Goal: Task Accomplishment & Management: Manage account settings

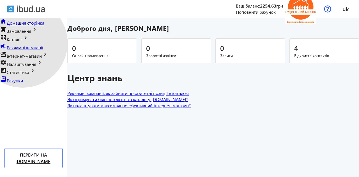
click at [22, 42] on span "Каталог" at bounding box center [14, 39] width 15 height 6
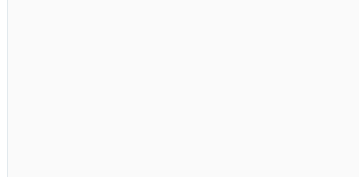
scroll to position [233, 0]
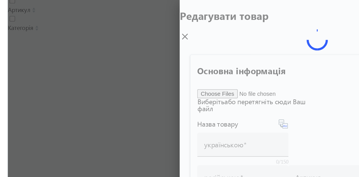
type input "Парапет на паркан 275 мм"
type input "Парапет на забор 275 мм"
type input "220"
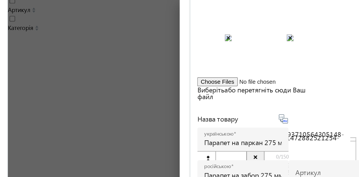
click at [246, 90] on input "Парапет на паркан 275 мм" at bounding box center [220, 93] width 50 height 6
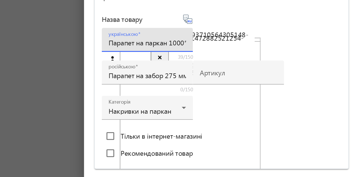
scroll to position [57, 0]
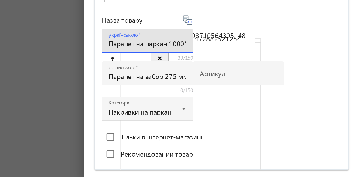
type input "Парапет на паркан 1000*275 mm, м.Боярка"
click at [232, 109] on input "Парапет на забор 275 мм" at bounding box center [220, 111] width 50 height 6
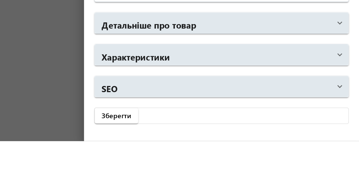
scroll to position [290, 0]
type input "Парапет на забор ширина 275 мм"
click at [341, 108] on span "Детальніше про товар" at bounding box center [268, 100] width 154 height 15
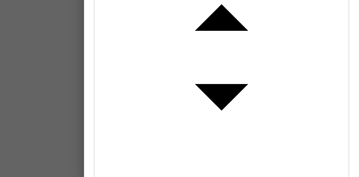
scroll to position [352, 0]
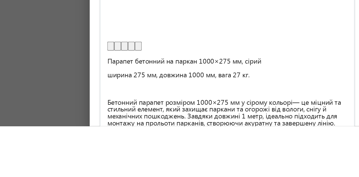
scroll to position [410, 0]
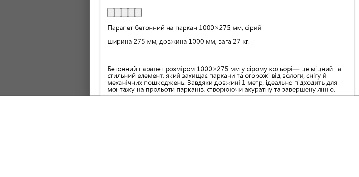
scroll to position [24, 0]
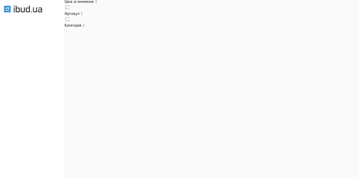
scroll to position [182, 0]
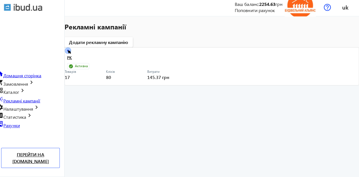
click at [71, 53] on circle at bounding box center [70, 52] width 2 height 2
click at [73, 55] on circle at bounding box center [71, 52] width 6 height 6
click at [87, 60] on link "РК" at bounding box center [127, 61] width 114 height 8
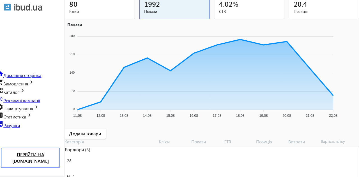
scroll to position [105, 0]
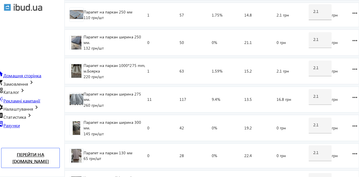
scroll to position [260, 0]
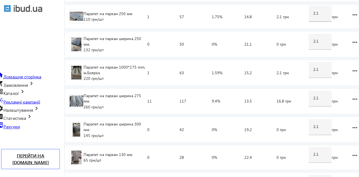
click at [313, 72] on input "2.1" at bounding box center [320, 69] width 14 height 5
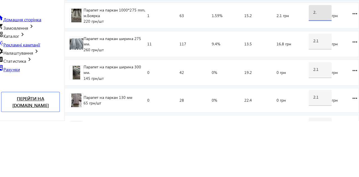
type input "2"
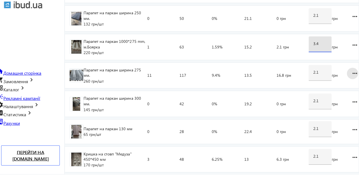
scroll to position [324, 0]
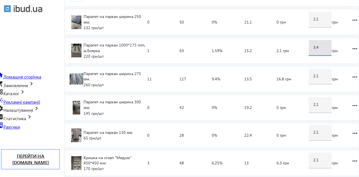
type input "3.4"
click at [346, 36] on loading-spinner "Оголошення Кліки Покази CTR Позиція Витрати Вартість кліку Парапет на паркан ши…" at bounding box center [212, 35] width 291 height 284
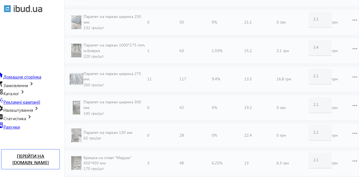
scroll to position [322, 0]
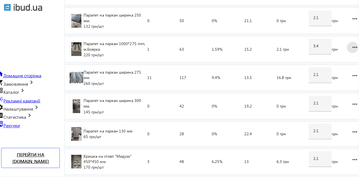
click at [349, 45] on mat-icon "more_horiz" at bounding box center [354, 50] width 11 height 11
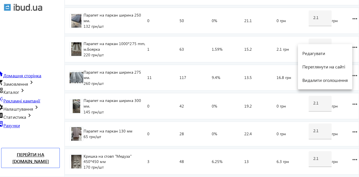
click at [345, 39] on div at bounding box center [179, 88] width 359 height 177
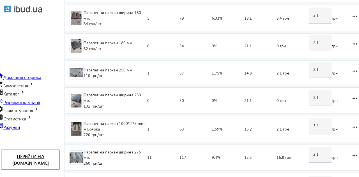
scroll to position [205, 0]
click at [313, 45] on input "2.1" at bounding box center [320, 42] width 14 height 5
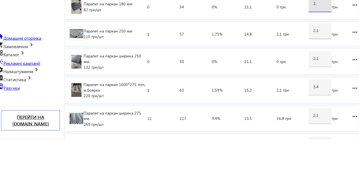
type input "2"
type input "3.4"
click at [348, 73] on loading-spinner "Оголошення Кліки Покази CTR Позиція Витрати Вартість кліку Парапет на паркан ши…" at bounding box center [212, 113] width 291 height 284
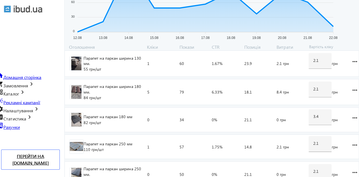
scroll to position [126, 0]
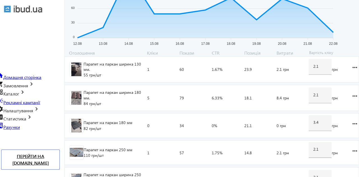
click at [24, 98] on span "Рекламні кампанії" at bounding box center [25, 101] width 36 height 6
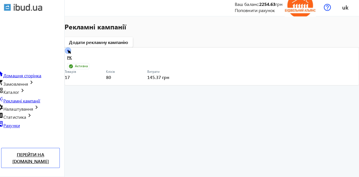
click at [74, 55] on icon at bounding box center [71, 52] width 6 height 6
click at [78, 60] on mat-card "РК Активна Товарів 17 Кліків 80 Витрати 145.37 грн more_horiz" at bounding box center [212, 67] width 291 height 38
click at [87, 58] on link "РК" at bounding box center [127, 61] width 114 height 8
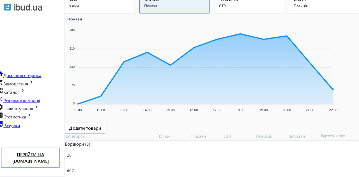
scroll to position [105, 0]
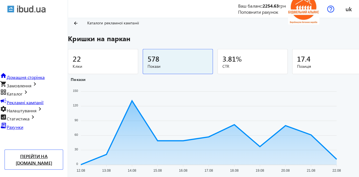
click at [78, 25] on mat-icon "arrow_back" at bounding box center [75, 22] width 5 height 5
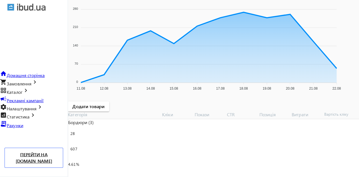
scroll to position [105, 0]
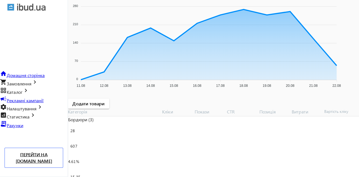
click at [91, 123] on div "Бордюри (3)" at bounding box center [114, 120] width 93 height 6
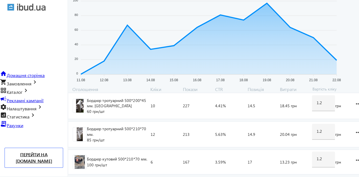
scroll to position [108, 0]
click at [314, 106] on input "1.2" at bounding box center [320, 103] width 14 height 5
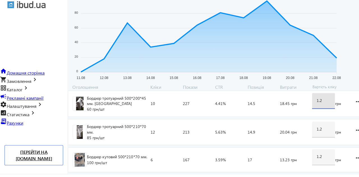
scroll to position [128, 0]
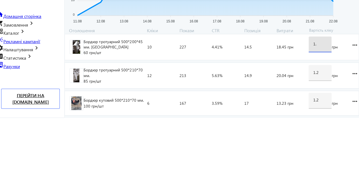
type input "1"
type input "3.4"
click at [347, 95] on loading-spinner "Оголошення Кліки Покази CTR Позиція Витрати Вартість кліку Бордюр тротуарний 50…" at bounding box center [212, 131] width 291 height 89
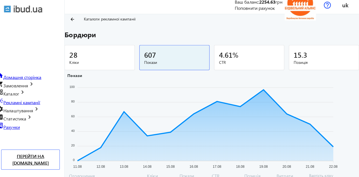
scroll to position [3, 0]
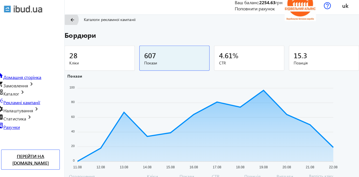
click at [78, 22] on mat-icon "arrow_back" at bounding box center [75, 19] width 5 height 5
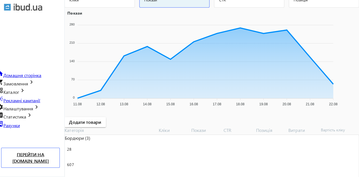
scroll to position [105, 0]
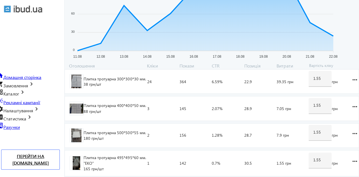
scroll to position [93, 0]
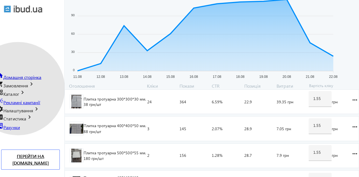
click at [21, 82] on span "Замовлення" at bounding box center [19, 85] width 24 height 6
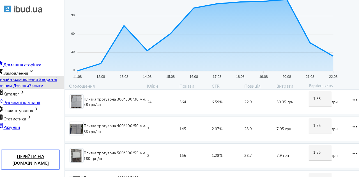
click at [26, 75] on span "Онлайн-замовлення" at bounding box center [20, 78] width 41 height 6
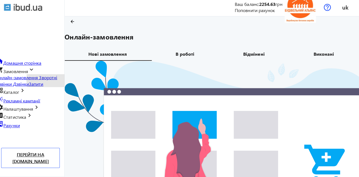
click at [27, 75] on span "Зворотні дзвінки" at bounding box center [30, 81] width 60 height 12
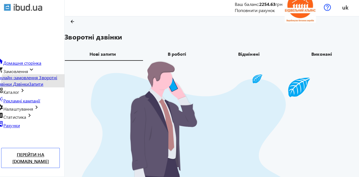
click at [27, 84] on span "Дзвінки" at bounding box center [24, 85] width 16 height 6
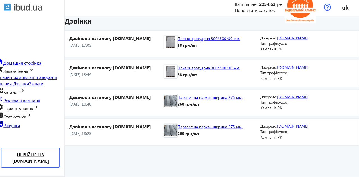
click at [32, 88] on span "Запити" at bounding box center [39, 85] width 14 height 6
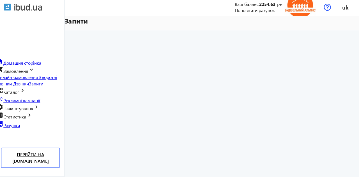
click at [22, 96] on span "Каталог" at bounding box center [14, 93] width 15 height 6
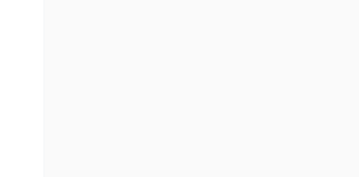
scroll to position [251, 0]
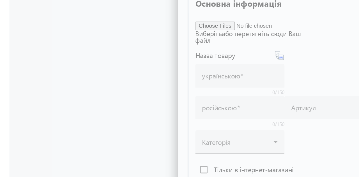
type input "Плитка тротуарна 300*300*30 мм."
type input "Тротуарная плитка 300*300*30 мм."
type input "38"
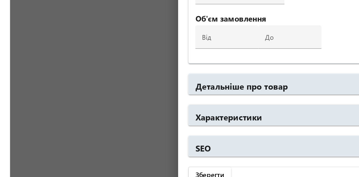
scroll to position [263, 0]
click at [270, 108] on mat-panel-title "Детальніше про товар" at bounding box center [266, 100] width 150 height 15
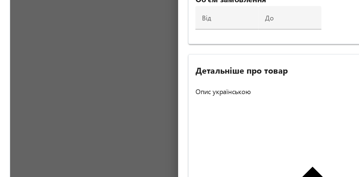
scroll to position [261, 0]
click at [211, 61] on input "від" at bounding box center [211, 58] width 33 height 6
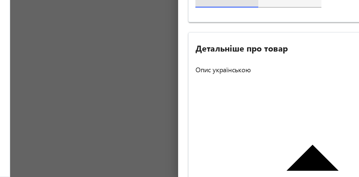
scroll to position [254, 0]
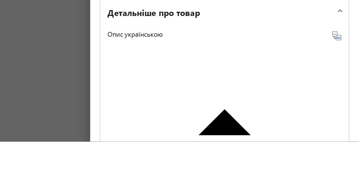
type input "500"
click at [260, 61] on input "до" at bounding box center [253, 58] width 33 height 6
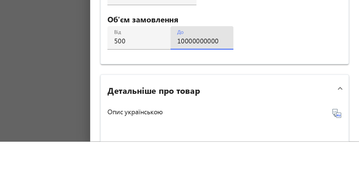
scroll to position [210, 0]
type input "10000000000"
click at [202, 62] on input "38" at bounding box center [211, 59] width 33 height 6
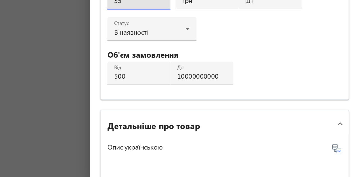
type input "35"
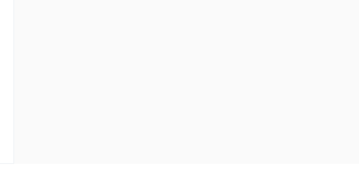
scroll to position [0, 6]
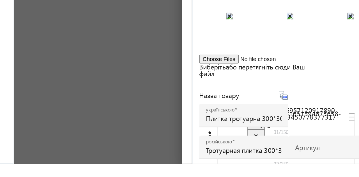
click at [246, 144] on input "Плитка тротуарна 300*300*30 мм." at bounding box center [220, 147] width 50 height 6
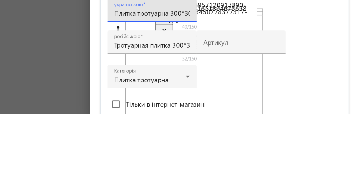
type input "Плитка тротуарна 300*300*30 мм. м.Боярка"
click at [246, 129] on input "Тротуарная плитка 300*300*30 мм." at bounding box center [220, 131] width 50 height 6
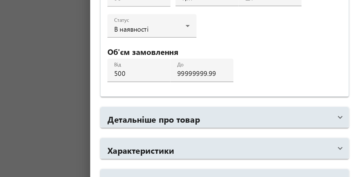
type input "Тротуарная плитка 300*300*30 мм. г. [GEOGRAPHIC_DATA]"
click at [248, 41] on icon at bounding box center [244, 39] width 7 height 7
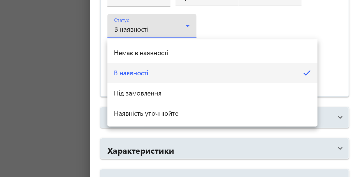
click at [238, 97] on span "Наявність уточнюйте" at bounding box center [216, 97] width 43 height 4
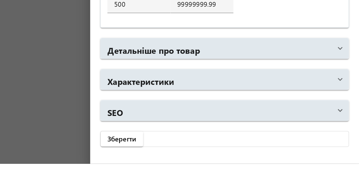
scroll to position [231, 0]
click at [332, 128] on mat-panel-title "Характеристики" at bounding box center [266, 120] width 150 height 15
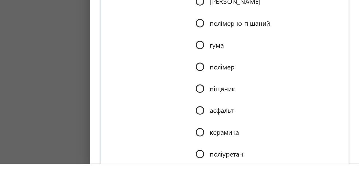
scroll to position [366, 0]
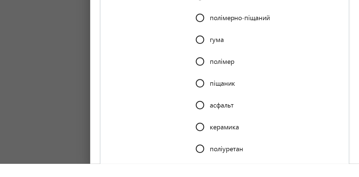
click at [258, 71] on input "[PERSON_NAME]" at bounding box center [252, 64] width 11 height 11
radio input "true"
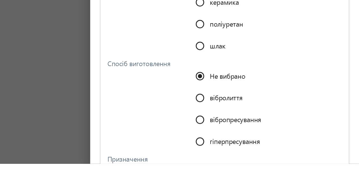
scroll to position [451, 0]
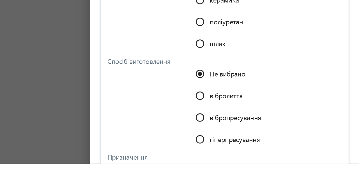
click at [258, 126] on input "вібролиття" at bounding box center [252, 131] width 11 height 11
radio input "true"
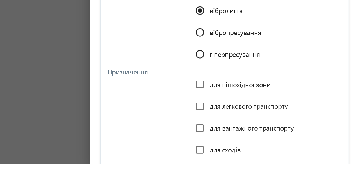
scroll to position [508, 0]
click at [258, 118] on input "для пішохідної зони" at bounding box center [252, 123] width 11 height 11
checkbox input "true"
click at [258, 162] on input "для сходів" at bounding box center [252, 167] width 11 height 11
checkbox input "true"
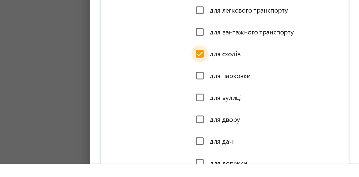
scroll to position [575, 0]
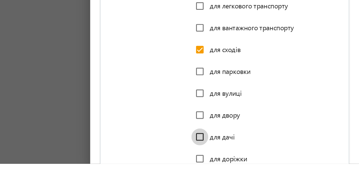
click at [258, 154] on input "для дачі" at bounding box center [252, 159] width 11 height 11
checkbox input "true"
click at [258, 139] on input "для двору" at bounding box center [252, 144] width 11 height 11
checkbox input "true"
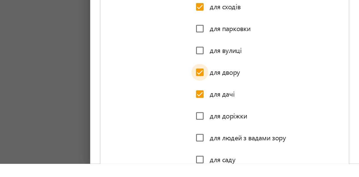
scroll to position [604, 0]
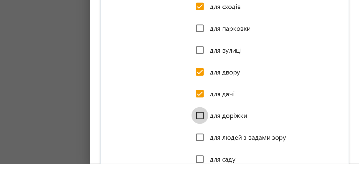
click at [258, 139] on input "для доріжки" at bounding box center [252, 144] width 11 height 11
checkbox input "true"
click at [258, 168] on input "для саду" at bounding box center [252, 173] width 11 height 11
checkbox input "true"
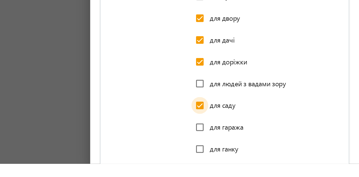
scroll to position [643, 0]
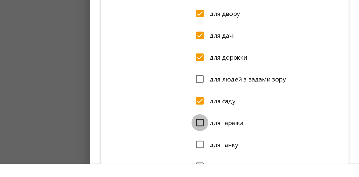
click at [258, 144] on input "для гаража" at bounding box center [252, 149] width 11 height 11
checkbox input "true"
click at [258, 159] on input "для ганку" at bounding box center [252, 164] width 11 height 11
checkbox input "true"
click at [258, 173] on input "для газону" at bounding box center [252, 178] width 11 height 11
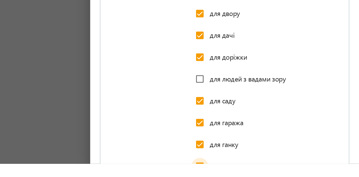
checkbox input "true"
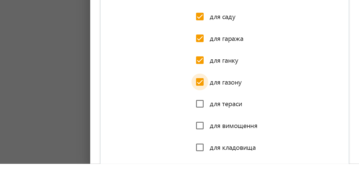
scroll to position [699, 0]
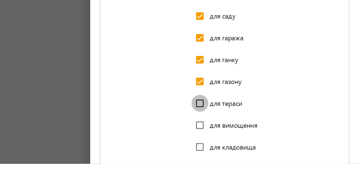
click at [258, 131] on input "для тераси" at bounding box center [252, 136] width 11 height 11
checkbox input "true"
click at [258, 146] on input "для вимощення" at bounding box center [252, 151] width 11 height 11
checkbox input "true"
click at [258, 160] on input "для кладовища" at bounding box center [252, 165] width 11 height 11
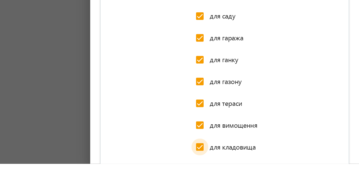
checkbox input "true"
click at [258, 175] on input "для альтанки" at bounding box center [252, 180] width 11 height 11
checkbox input "true"
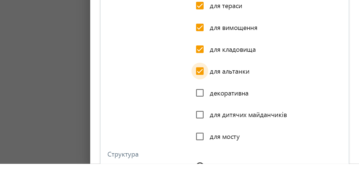
scroll to position [767, 0]
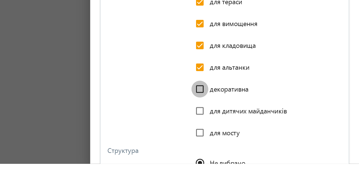
click at [258, 122] on input "декоративна" at bounding box center [252, 127] width 11 height 11
checkbox input "true"
click at [258, 136] on input "для дитячих майданчиків" at bounding box center [252, 141] width 11 height 11
checkbox input "true"
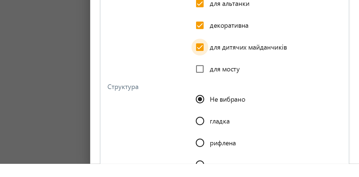
scroll to position [810, 0]
radio input "true"
click at [258, 157] on input "рифлена" at bounding box center [252, 162] width 11 height 11
radio input "true"
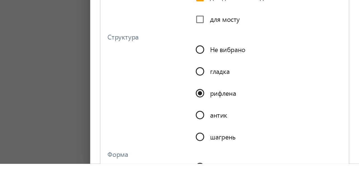
scroll to position [849, 0]
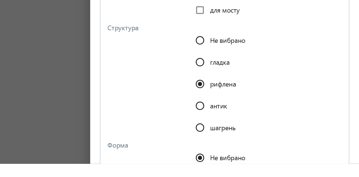
radio input "true"
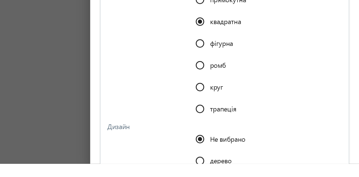
scroll to position [969, 0]
radio input "true"
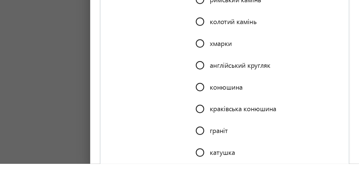
scroll to position [1239, 0]
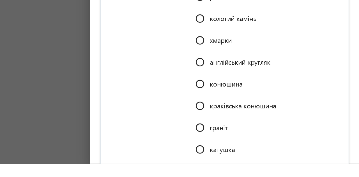
radio input "true"
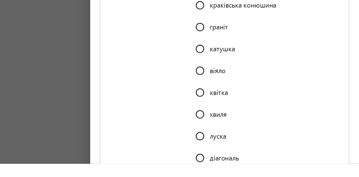
scroll to position [1307, 0]
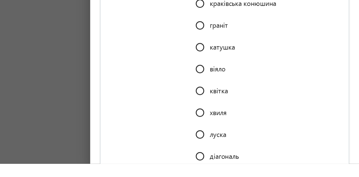
radio input "true"
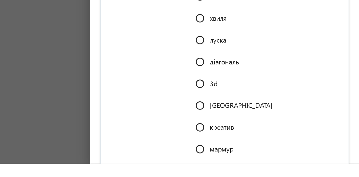
scroll to position [1371, 0]
radio input "true"
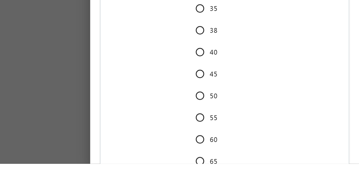
scroll to position [1785, 0]
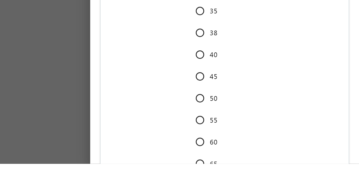
radio input "true"
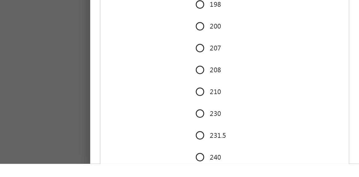
scroll to position [2231, 0]
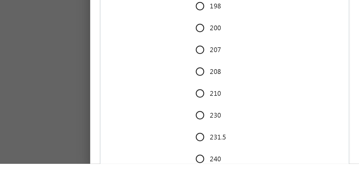
radio input "true"
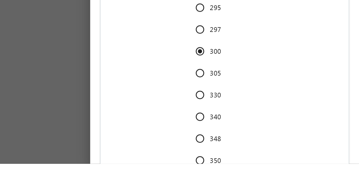
scroll to position [2435, 0]
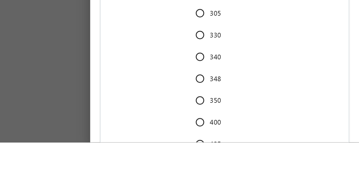
scroll to position [2460, 0]
type input "300*300*30 мм."
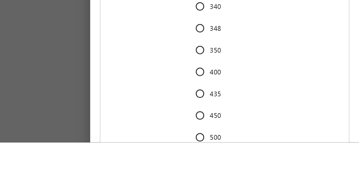
scroll to position [2494, 0]
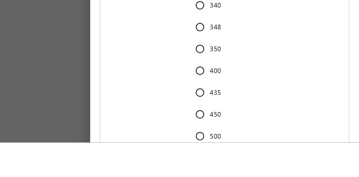
type input "300*300*30 мм."
checkbox input "true"
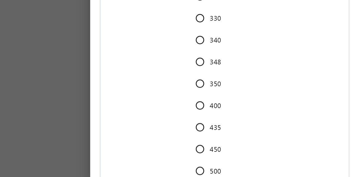
checkbox input "true"
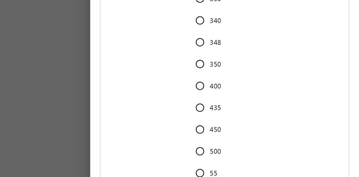
scroll to position [2508, 0]
checkbox input "true"
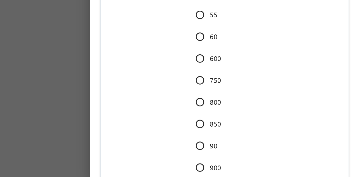
scroll to position [2613, 0]
radio input "true"
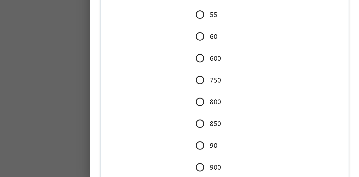
radio input "true"
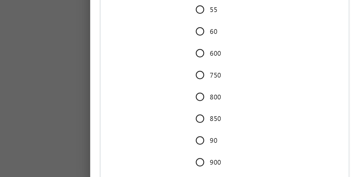
scroll to position [2619, 0]
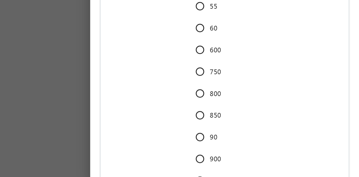
radio input "true"
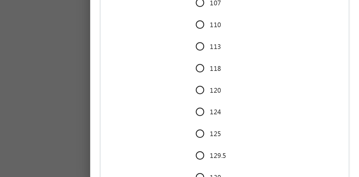
scroll to position [2802, 0]
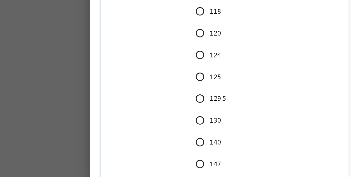
scroll to position [2840, 0]
type input "6"
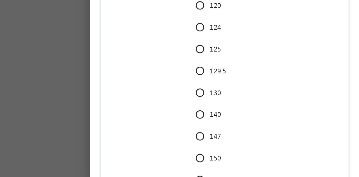
scroll to position [2858, 0]
type input "11"
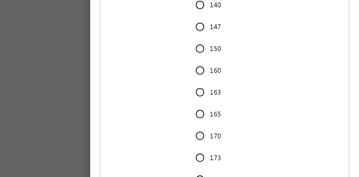
scroll to position [2932, 0]
type input "12"
checkbox input "true"
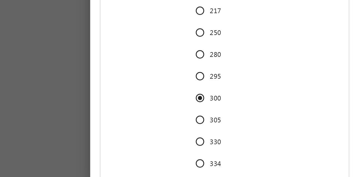
scroll to position [3134, 0]
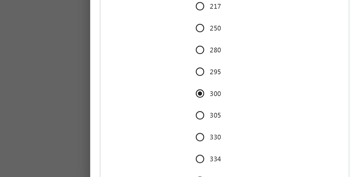
radio input "true"
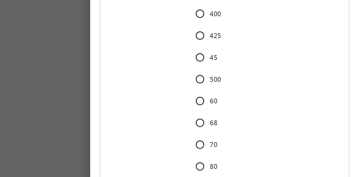
scroll to position [3286, 0]
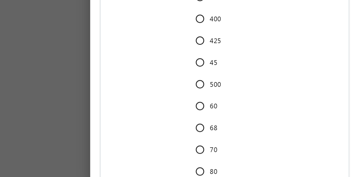
radio input "true"
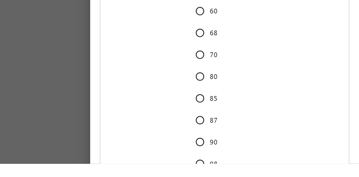
scroll to position [3314, 0]
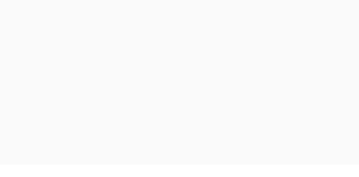
scroll to position [210, 0]
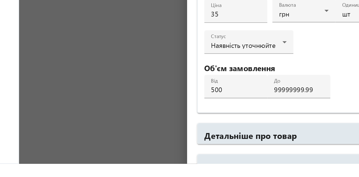
scroll to position [197, 0]
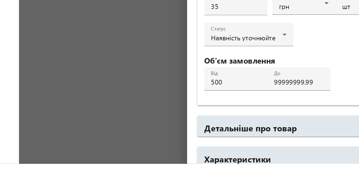
click at [199, 125] on input "500" at bounding box center [211, 122] width 33 height 6
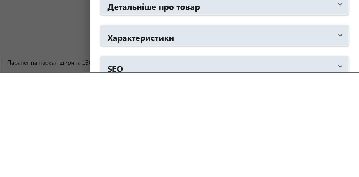
scroll to position [217, 0]
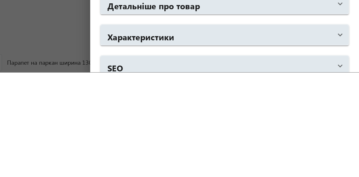
click at [198, 105] on input "200" at bounding box center [211, 102] width 33 height 6
click at [199, 105] on input "200" at bounding box center [211, 102] width 33 height 6
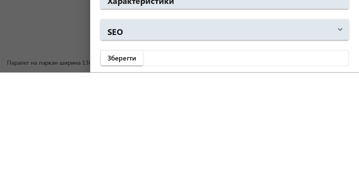
scroll to position [242, 0]
type input "250"
click at [196, 169] on span "Зберегти" at bounding box center [200, 167] width 19 height 6
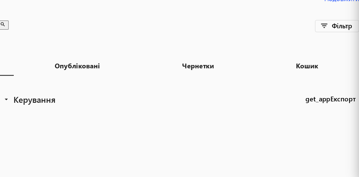
scroll to position [0, 0]
